Goal: Check status: Check status

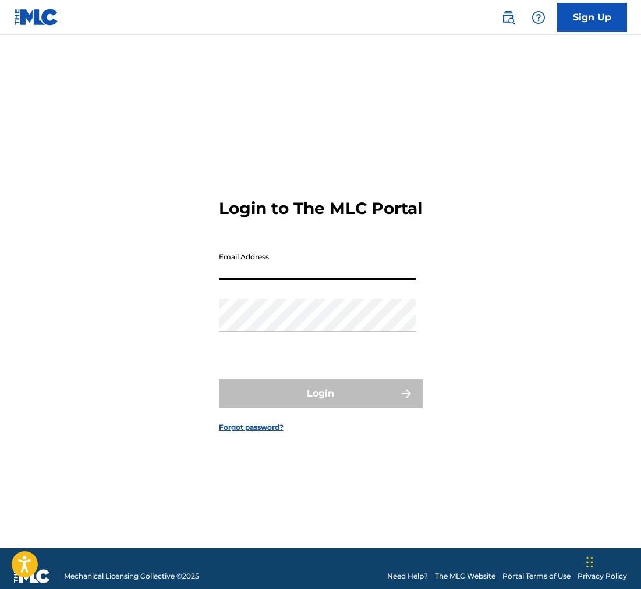
click at [268, 279] on input "Email Address" at bounding box center [317, 263] width 197 height 33
type input "[EMAIL_ADDRESS][DOMAIN_NAME]"
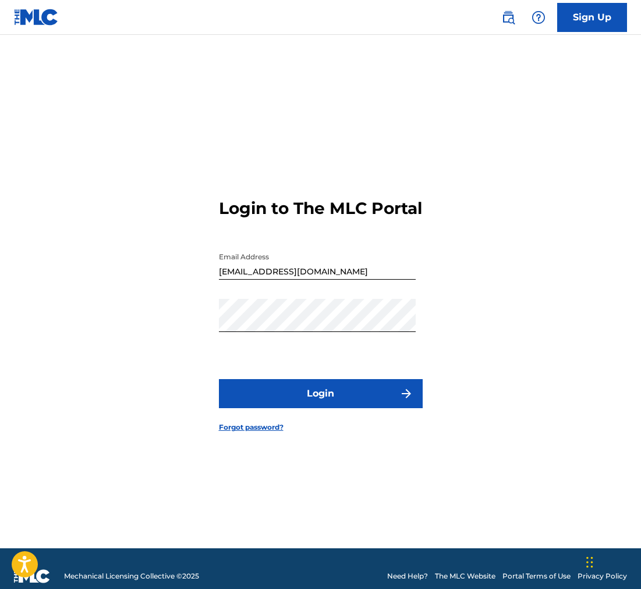
click at [337, 406] on button "Login" at bounding box center [321, 393] width 204 height 29
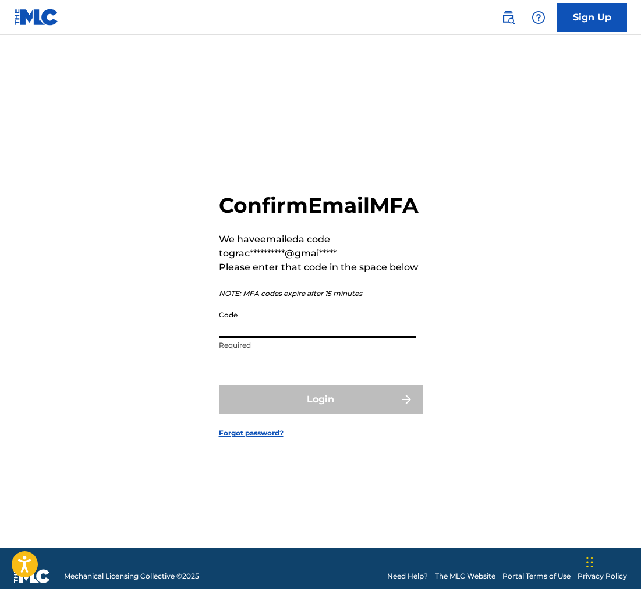
scroll to position [2, 0]
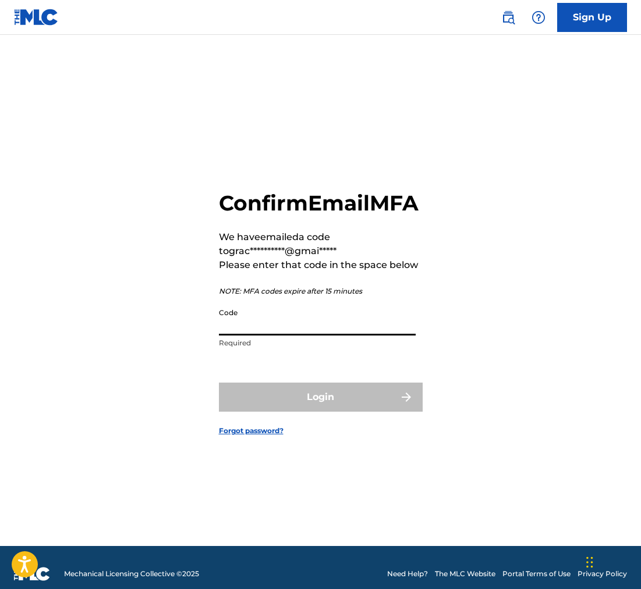
click at [285, 336] on input "Code" at bounding box center [317, 319] width 197 height 33
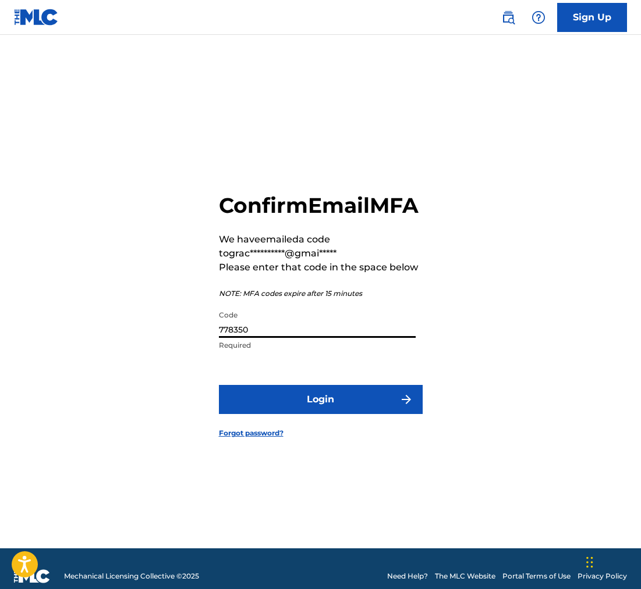
type input "778350"
click at [219, 385] on button "Login" at bounding box center [321, 399] width 204 height 29
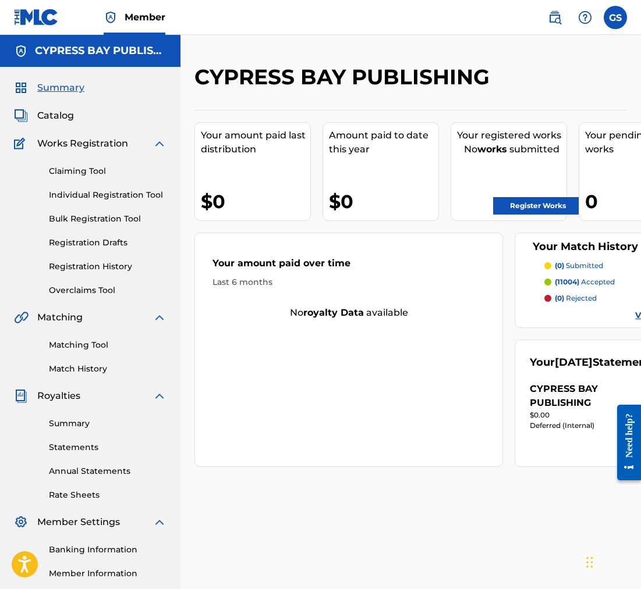
click at [57, 118] on span "Catalog" at bounding box center [55, 116] width 37 height 14
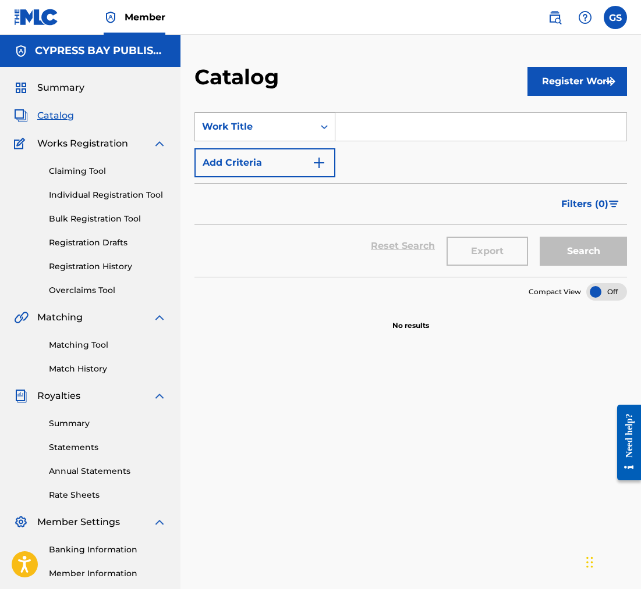
click at [325, 127] on icon "Search Form" at bounding box center [324, 127] width 7 height 4
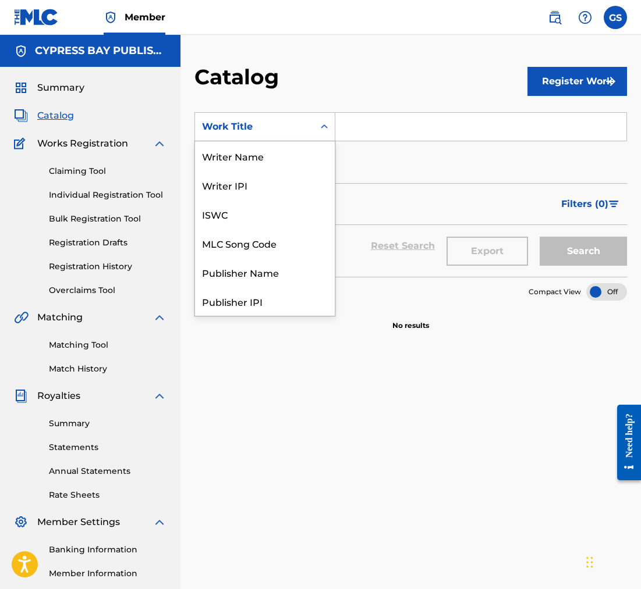
scroll to position [175, 0]
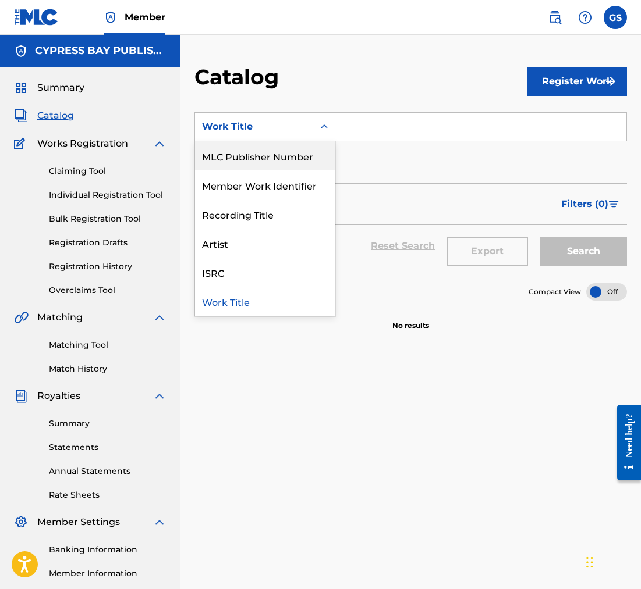
click at [367, 136] on input "Search Form" at bounding box center [480, 127] width 291 height 28
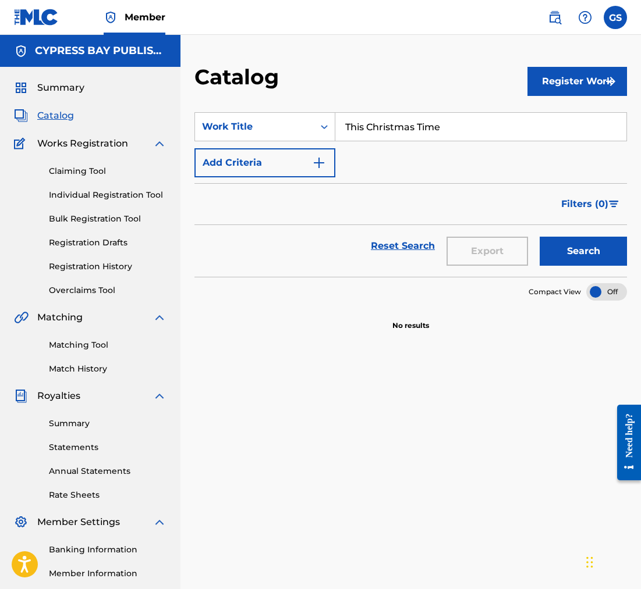
type input "This Christmas Time"
click at [599, 256] on button "Search" at bounding box center [582, 251] width 87 height 29
click at [592, 293] on div at bounding box center [606, 291] width 41 height 17
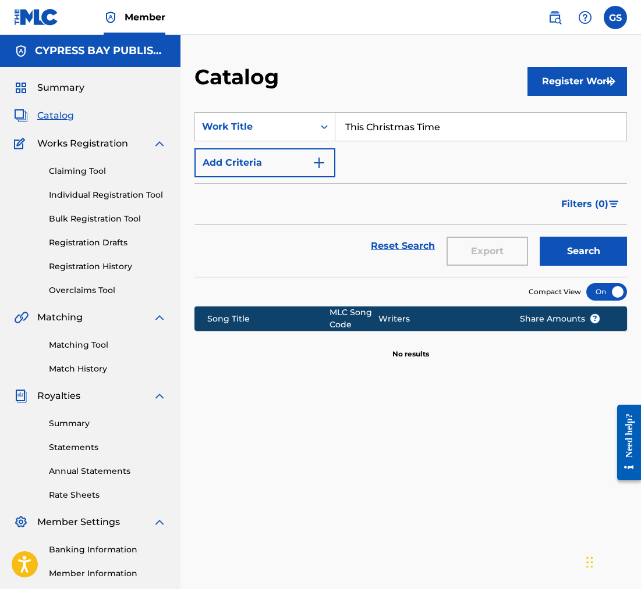
click at [589, 249] on button "Search" at bounding box center [582, 251] width 87 height 29
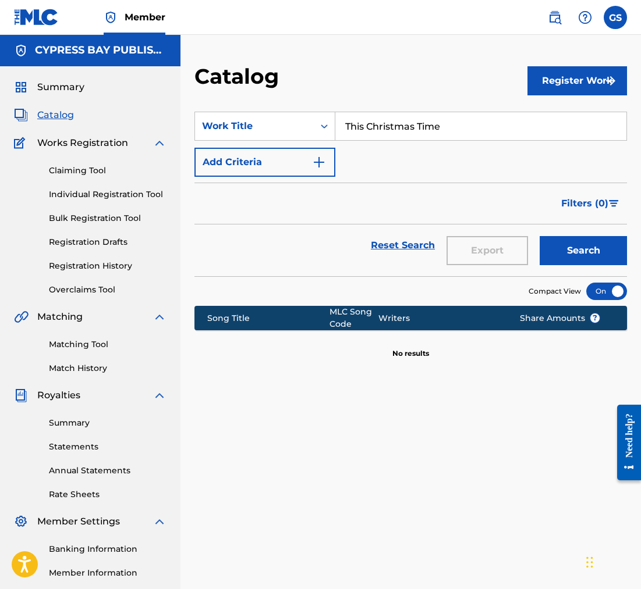
click at [403, 245] on link "Reset Search" at bounding box center [403, 246] width 76 height 26
click at [353, 129] on input "Search Form" at bounding box center [480, 126] width 291 height 28
type input "[PERSON_NAME]"
click at [584, 251] on button "Search" at bounding box center [582, 250] width 87 height 29
click at [602, 202] on span "Filters ( 0 )" at bounding box center [584, 204] width 47 height 14
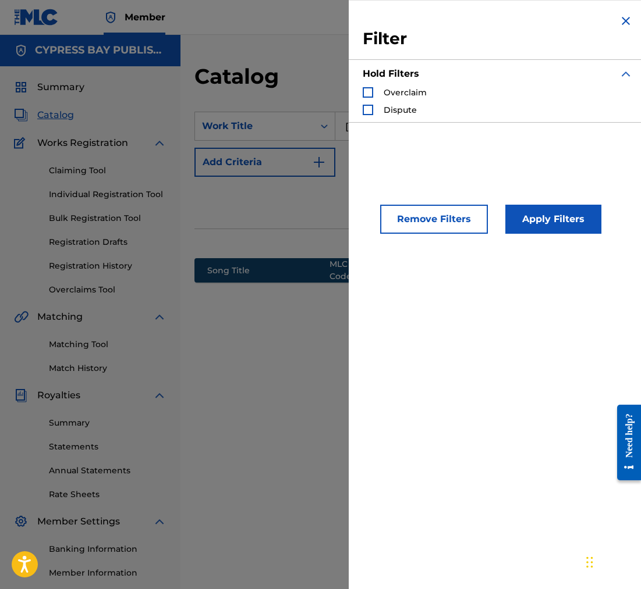
click at [620, 25] on img "Search Form" at bounding box center [626, 21] width 14 height 14
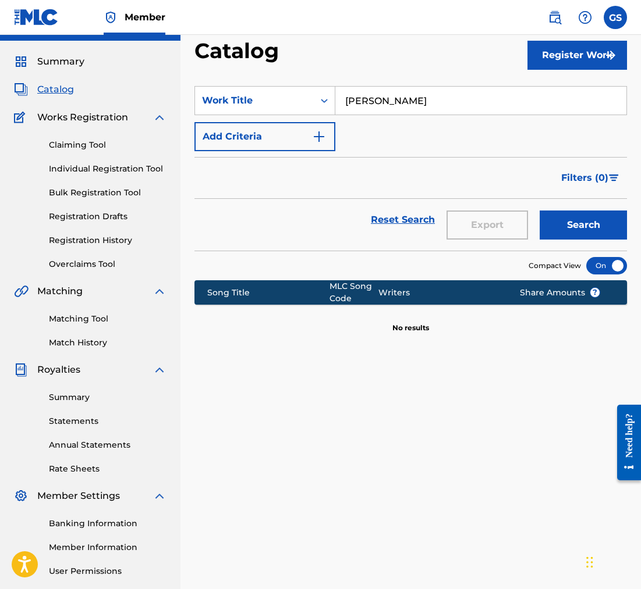
scroll to position [27, 0]
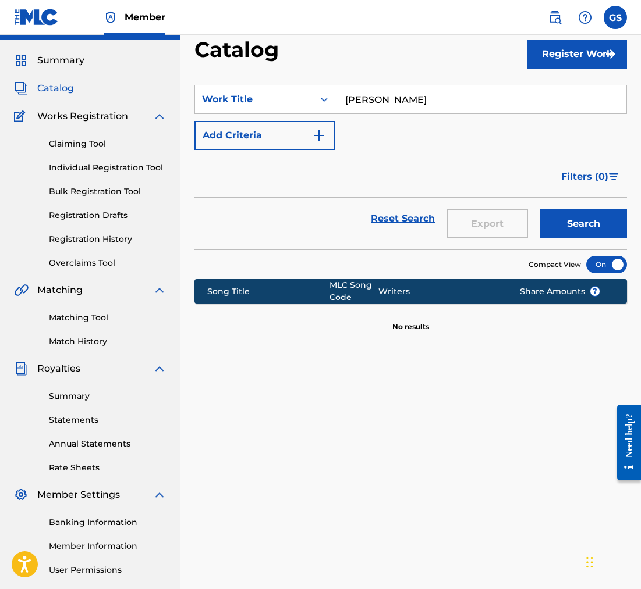
click at [84, 237] on link "Registration History" at bounding box center [108, 239] width 118 height 12
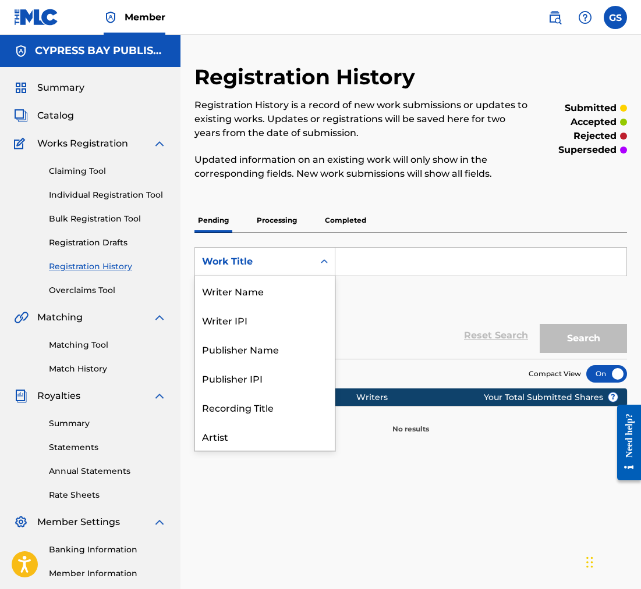
click at [324, 263] on icon "Search Form" at bounding box center [324, 262] width 12 height 12
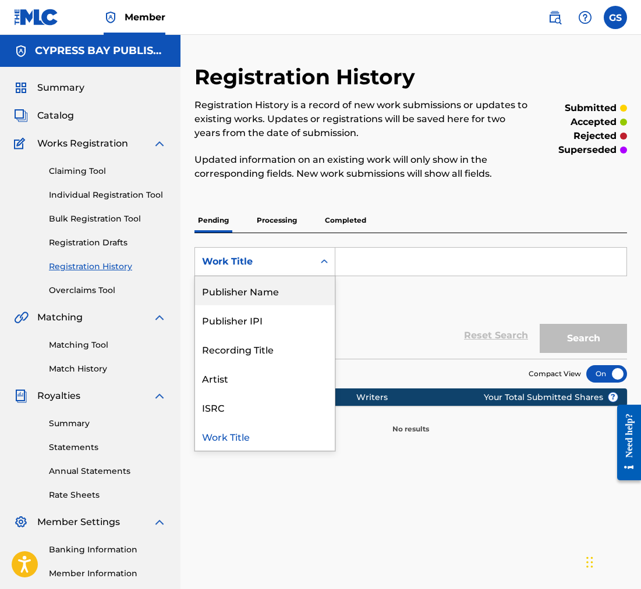
click at [247, 292] on div "Publisher Name" at bounding box center [265, 290] width 140 height 29
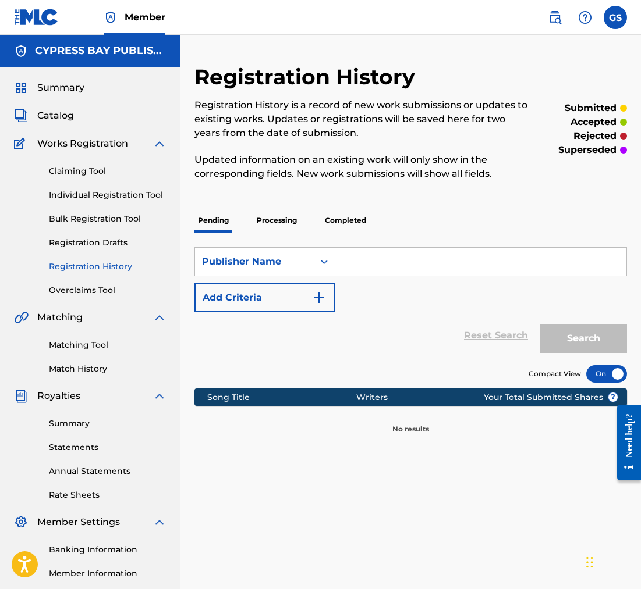
click at [363, 268] on input "Search Form" at bounding box center [480, 262] width 291 height 28
type input "Cypress Bay Publishing"
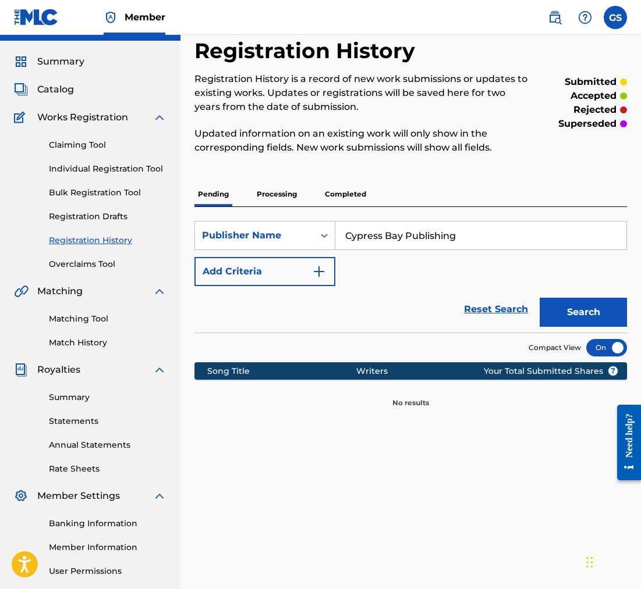
scroll to position [27, 0]
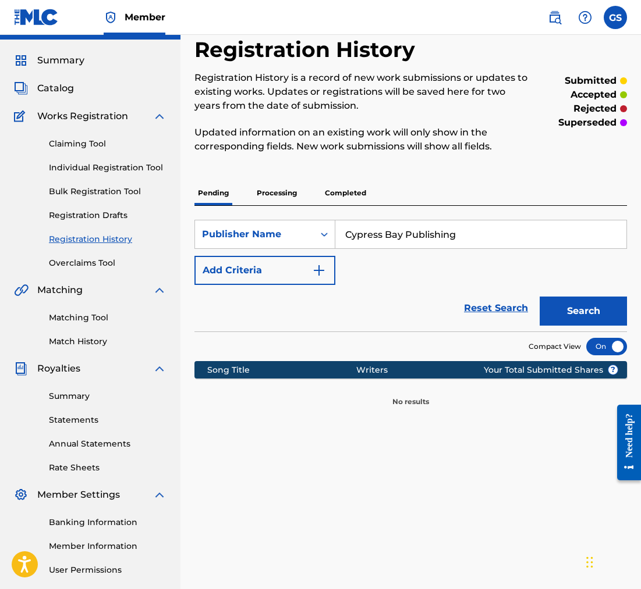
click at [591, 315] on button "Search" at bounding box center [582, 311] width 87 height 29
click at [283, 196] on p "Processing" at bounding box center [276, 193] width 47 height 24
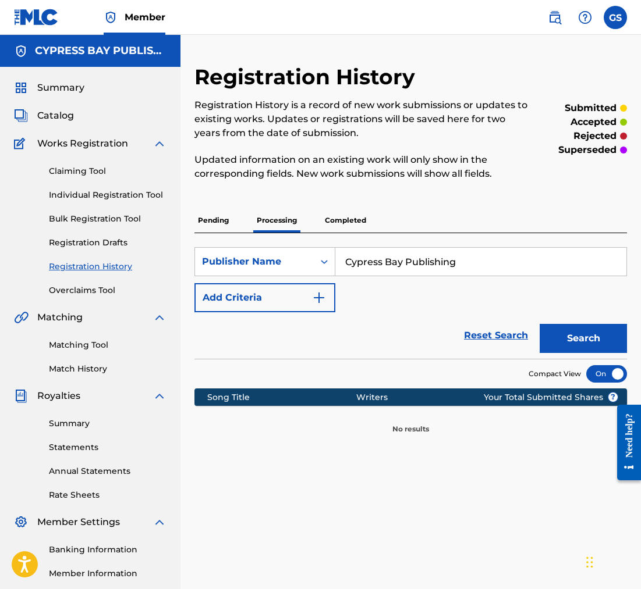
click at [566, 344] on button "Search" at bounding box center [582, 338] width 87 height 29
click at [342, 219] on p "Completed" at bounding box center [345, 220] width 48 height 24
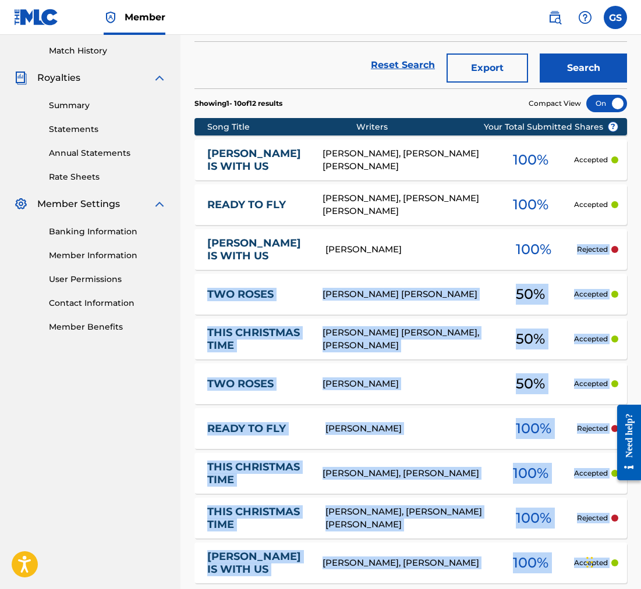
scroll to position [447, 0]
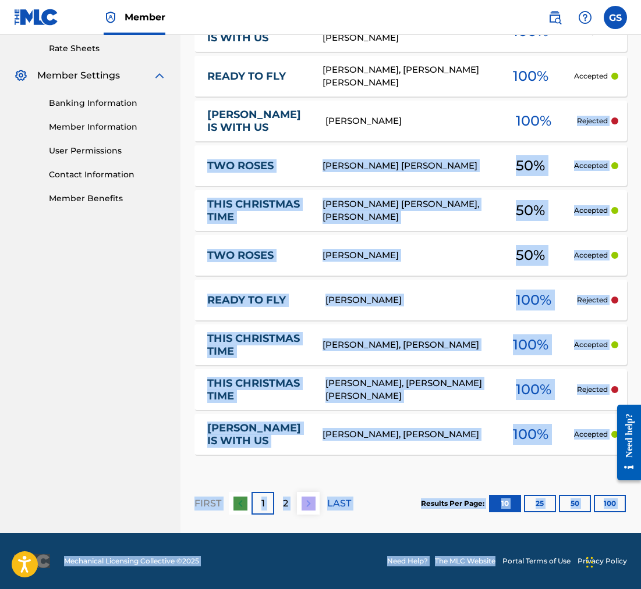
drag, startPoint x: 491, startPoint y: 581, endPoint x: 489, endPoint y: 605, distance: 23.4
click at [422, 475] on section "FIRST 1 2 LAST Results Per Page: 10 25 50 100" at bounding box center [410, 504] width 432 height 60
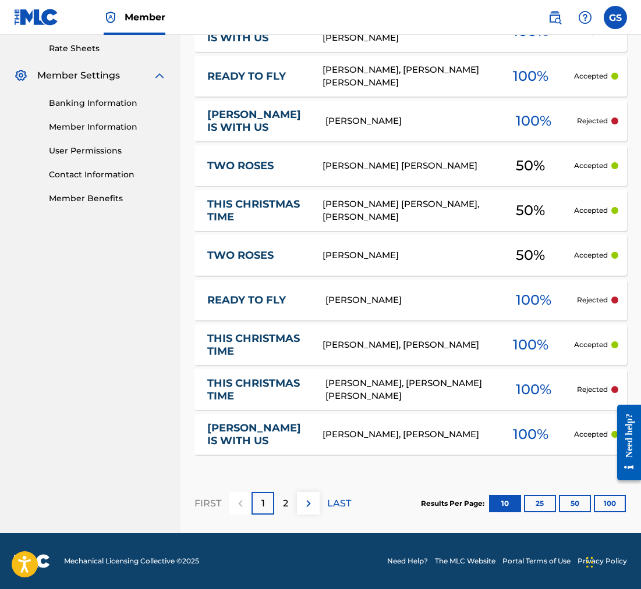
click at [282, 500] on div "2" at bounding box center [285, 503] width 23 height 23
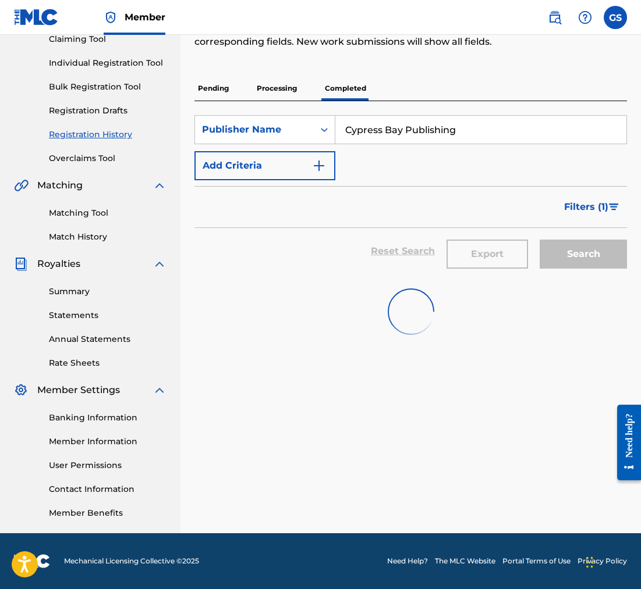
scroll to position [132, 0]
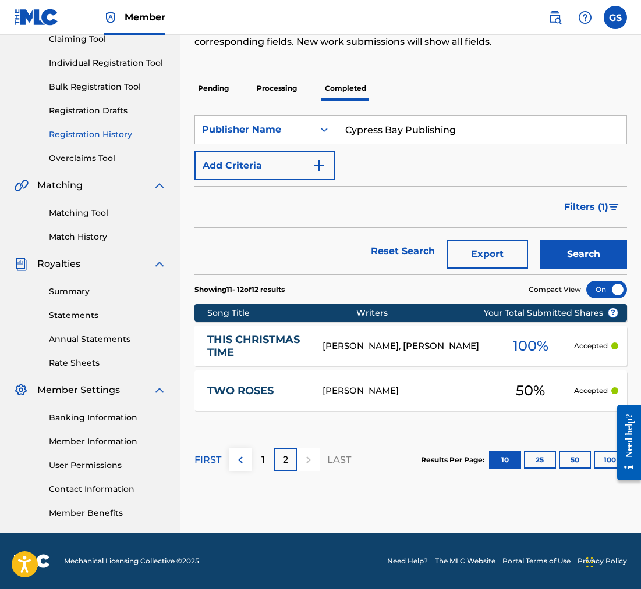
click at [308, 496] on div "Registration History Registration History is a record of new work submissions o…" at bounding box center [410, 233] width 460 height 602
click at [402, 457] on section "FIRST 1 2 LAST Results Per Page: 10 25 50 100" at bounding box center [410, 460] width 432 height 60
click at [614, 16] on label at bounding box center [614, 17] width 23 height 23
click at [615, 17] on input "GS [PERSON_NAME] [EMAIL_ADDRESS][DOMAIN_NAME] Notification Preferences Profile …" at bounding box center [615, 17] width 0 height 0
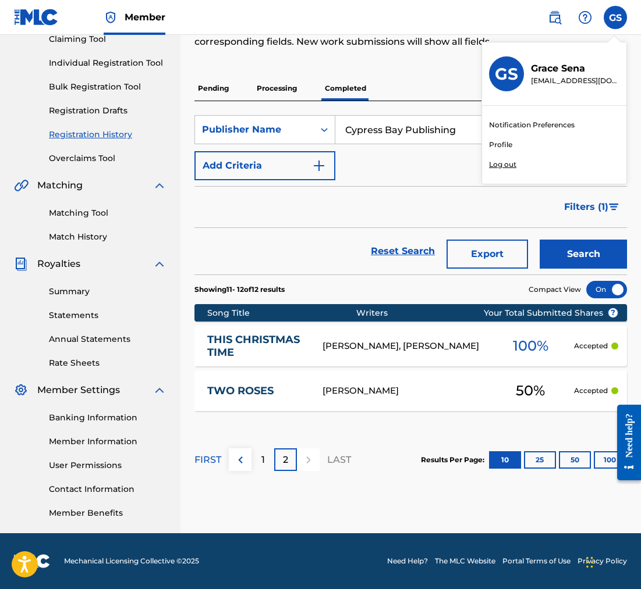
click at [498, 166] on p "Log out" at bounding box center [502, 164] width 27 height 10
click at [615, 17] on input "GS [PERSON_NAME] [EMAIL_ADDRESS][DOMAIN_NAME] Notification Preferences Profile …" at bounding box center [615, 17] width 0 height 0
